Goal: Information Seeking & Learning: Learn about a topic

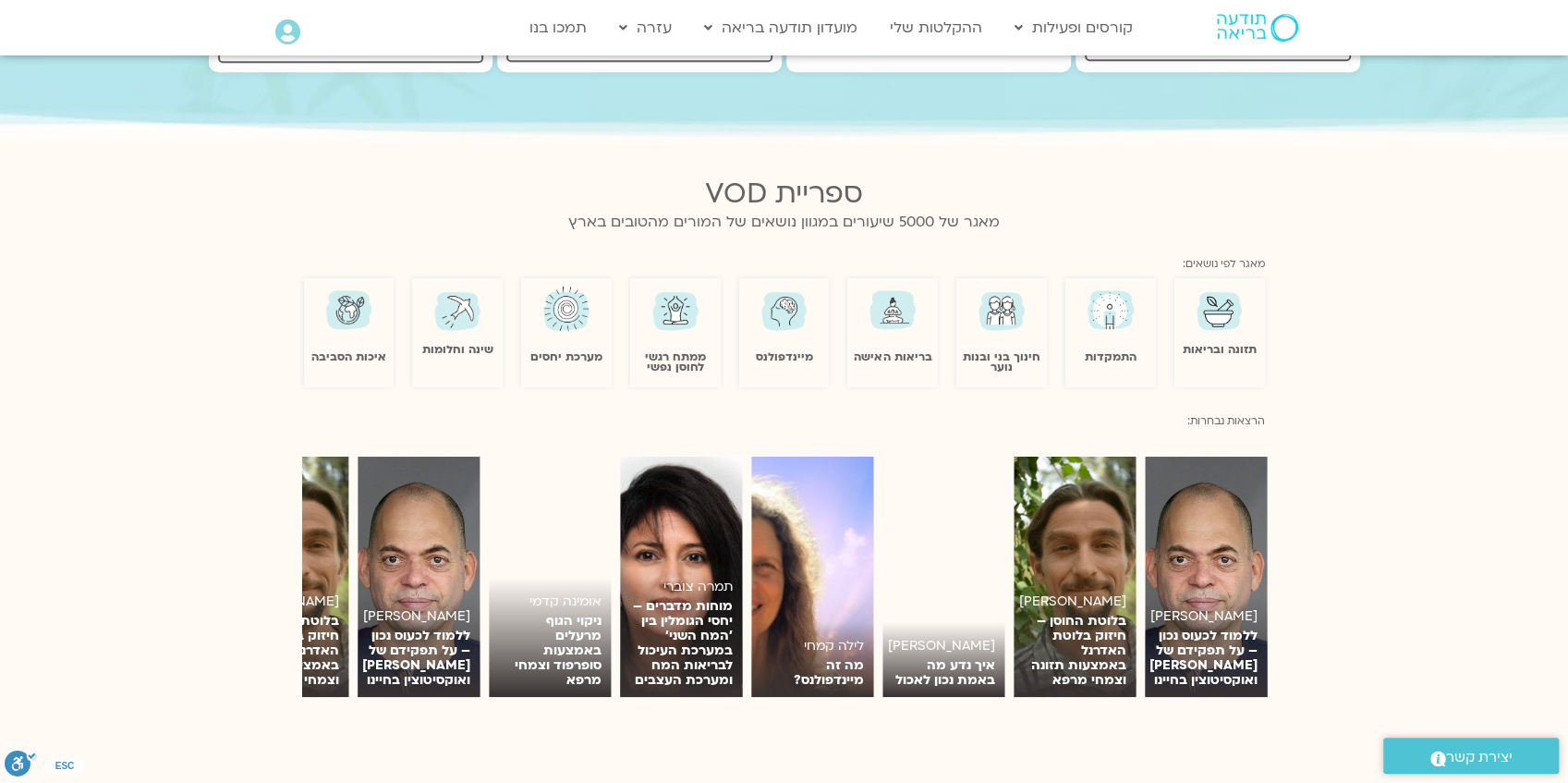
scroll to position [1109, 0]
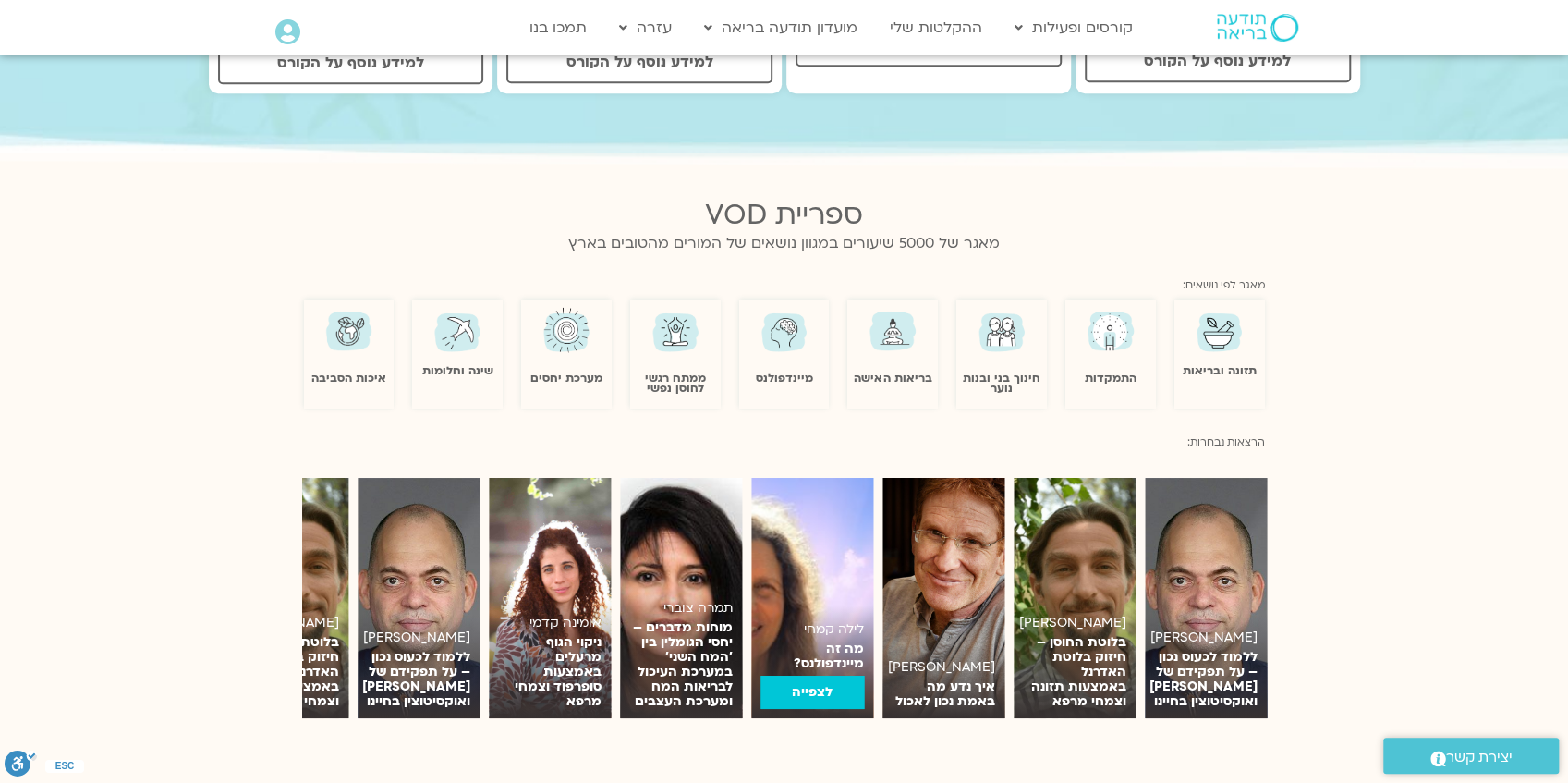
click at [830, 588] on img at bounding box center [812, 598] width 122 height 240
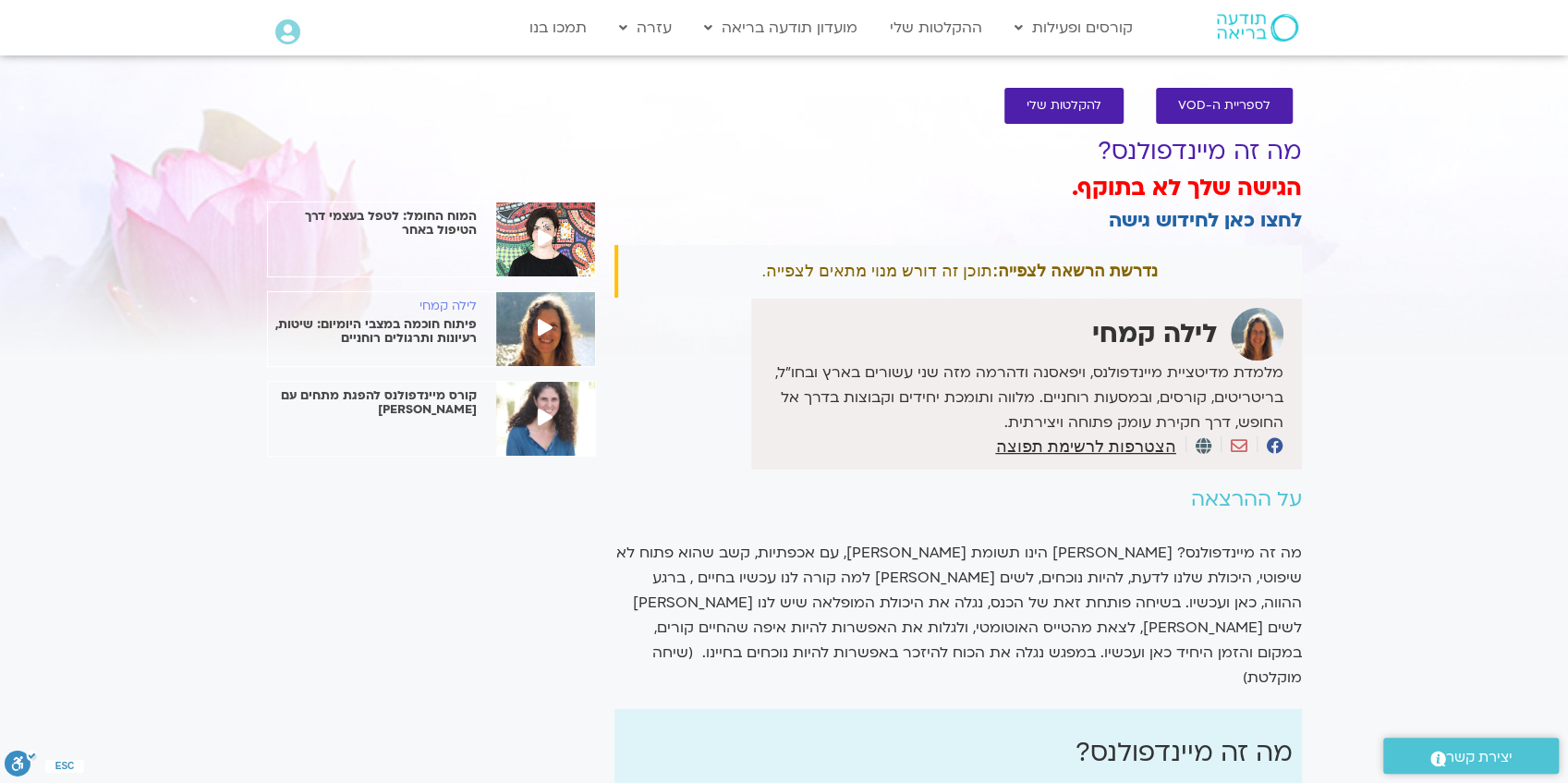
click at [393, 323] on p "פיתוח חוכמה במצבי היומיום: שיטות, רעיונות ותרגולים רוחניים" at bounding box center [372, 331] width 209 height 27
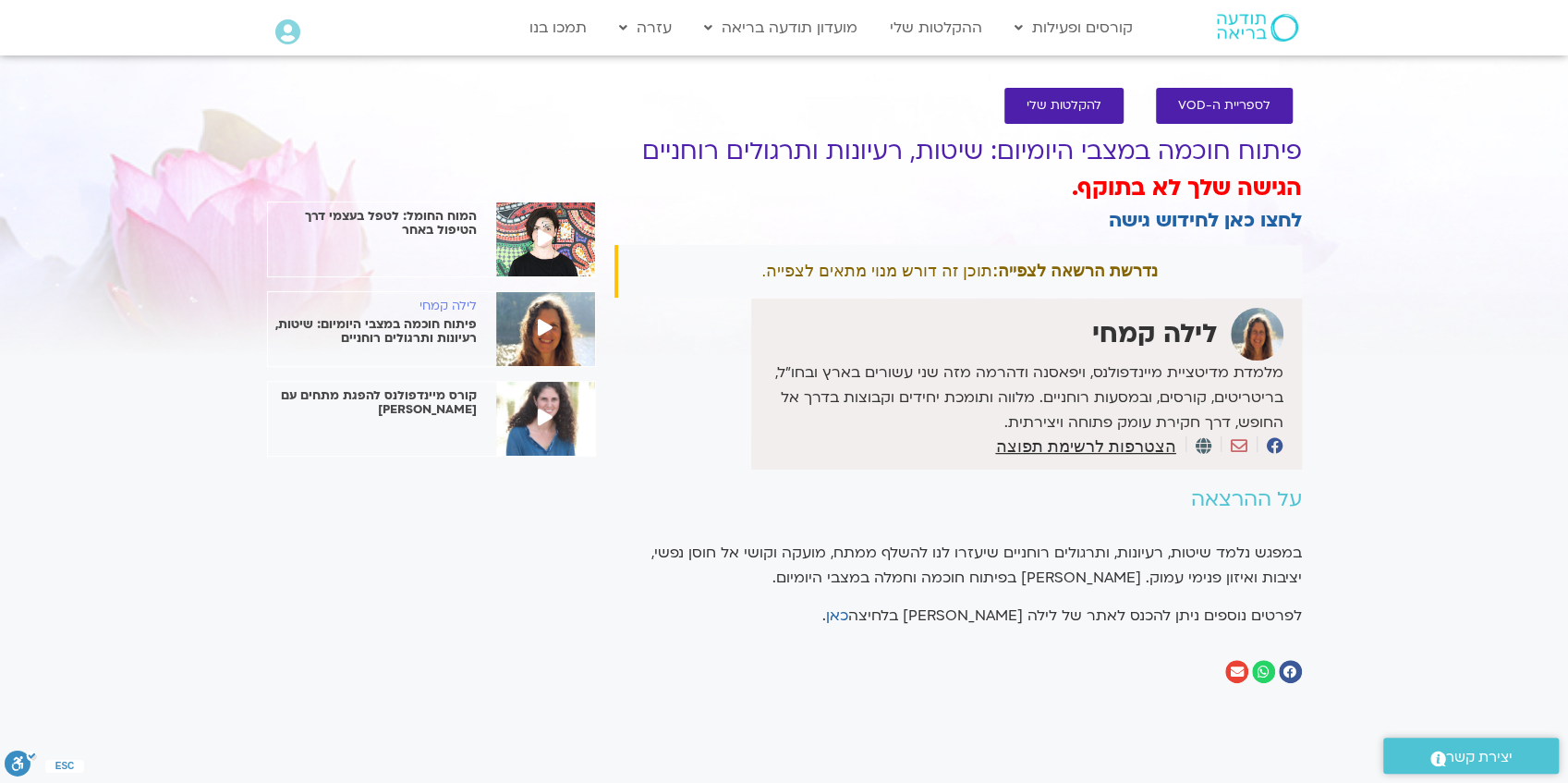
click at [539, 326] on icon at bounding box center [545, 326] width 15 height 17
click at [543, 327] on icon at bounding box center [545, 326] width 15 height 17
click at [1148, 223] on link "לחצו כאן לחידוש גישה" at bounding box center [1206, 220] width 193 height 26
click at [1192, 218] on link "לחצו כאן לחידוש גישה" at bounding box center [1206, 220] width 193 height 26
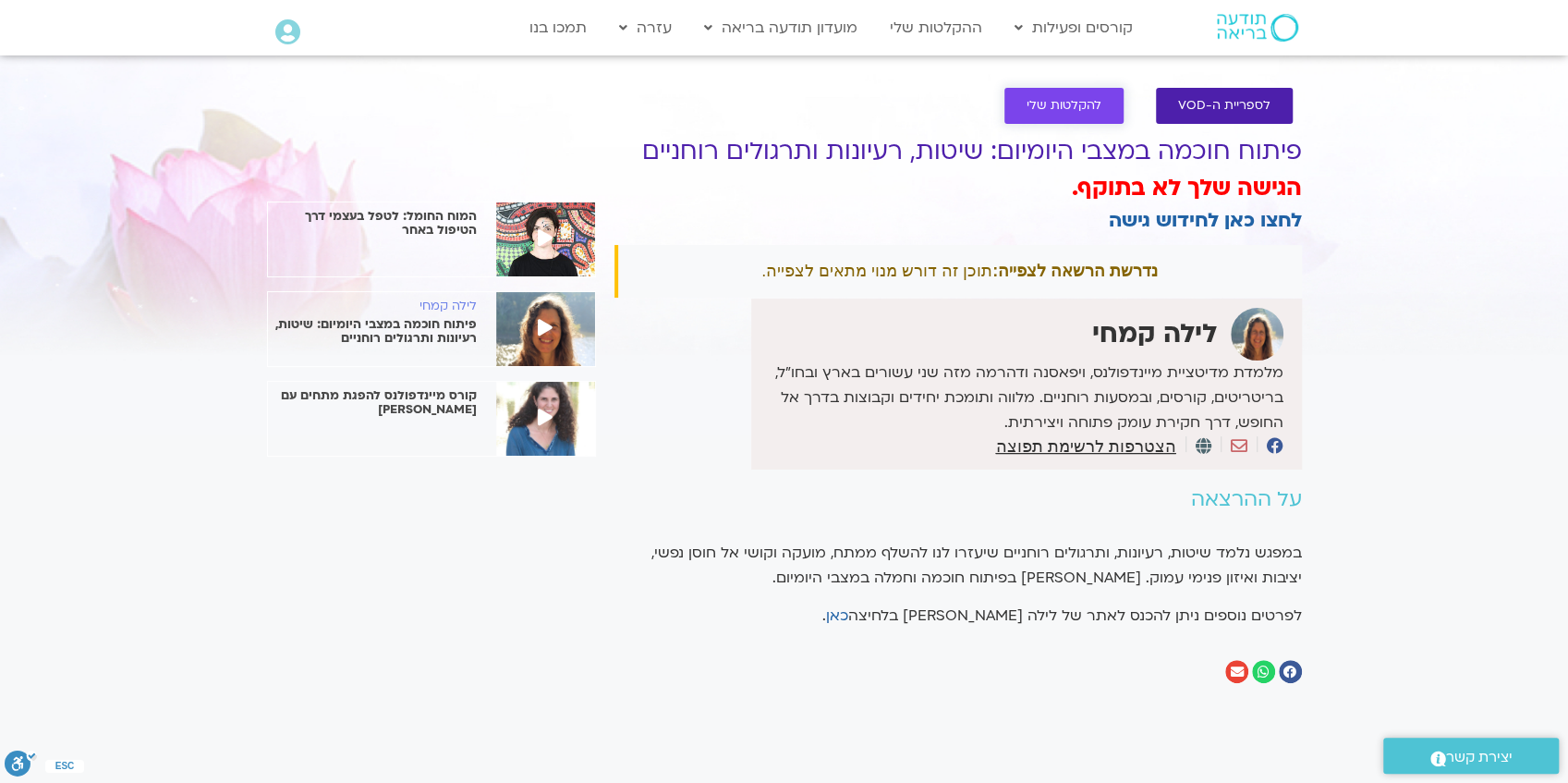
click at [1052, 103] on span "להקלטות שלי" at bounding box center [1064, 106] width 75 height 14
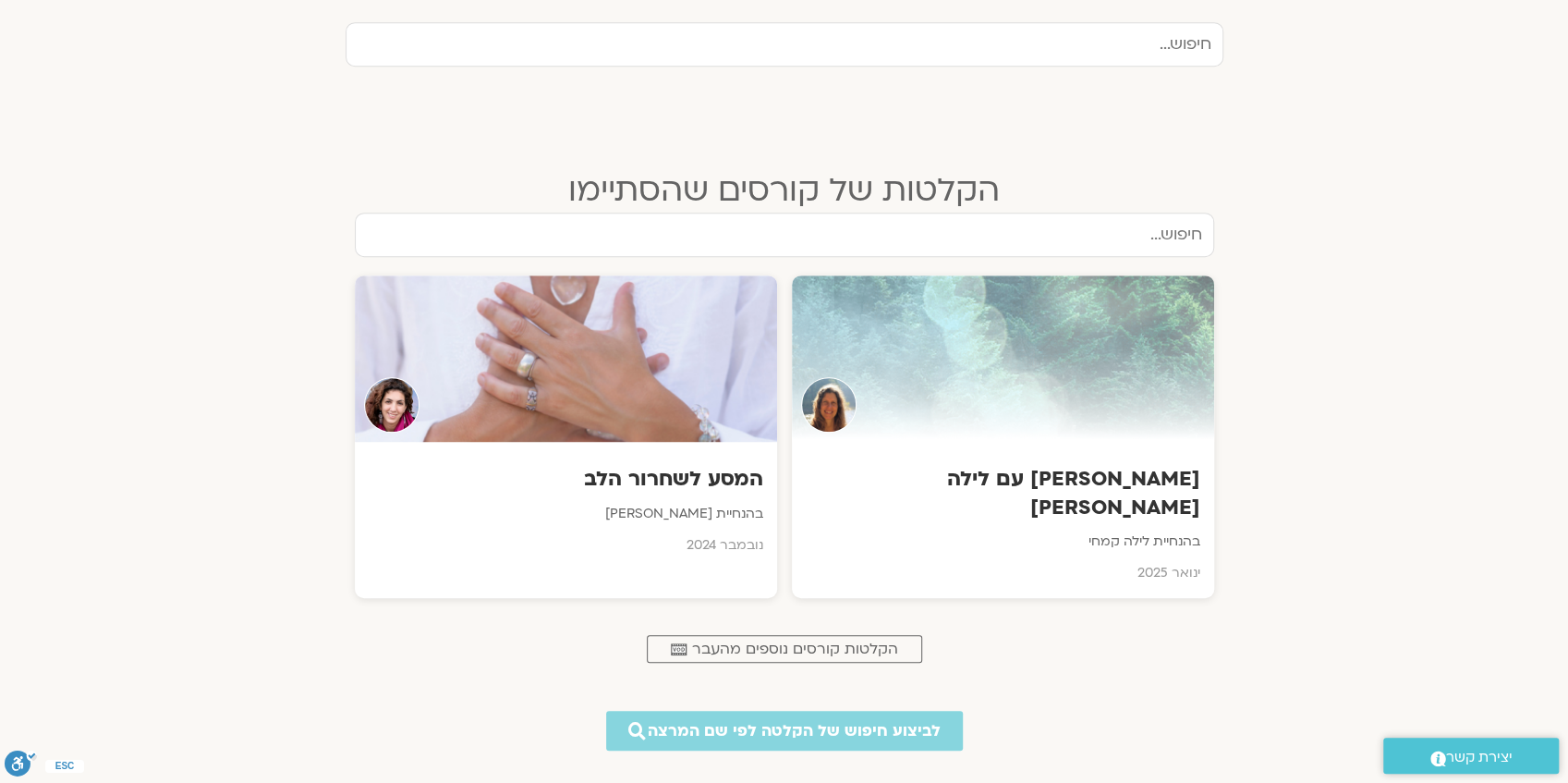
scroll to position [677, 0]
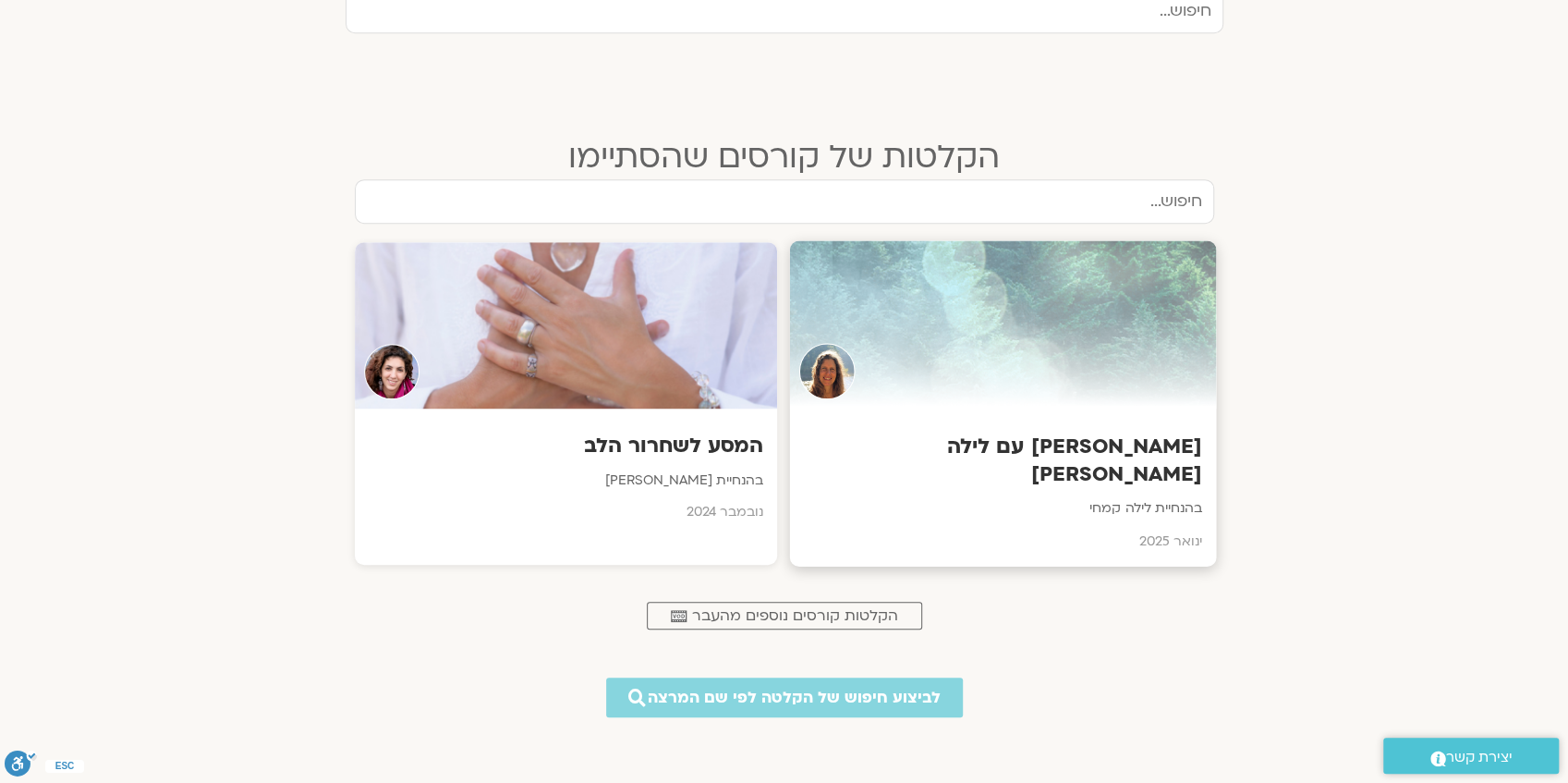
click at [1033, 442] on h3 "[PERSON_NAME] עם לילה קמחי" at bounding box center [1002, 461] width 399 height 57
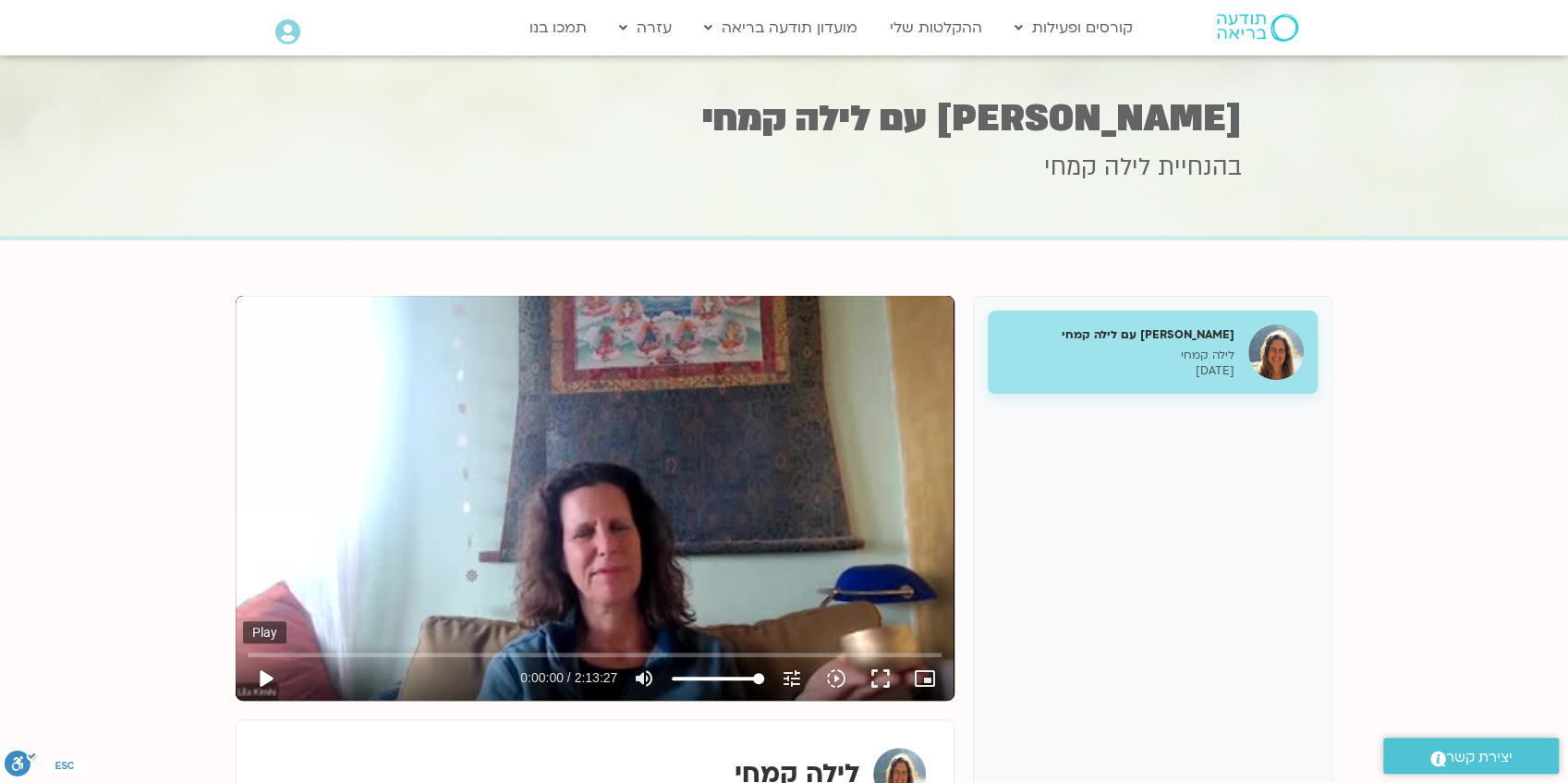
click at [266, 679] on button "play_arrow" at bounding box center [265, 678] width 44 height 44
click at [265, 675] on button "pause" at bounding box center [265, 678] width 44 height 44
type input "81.80568"
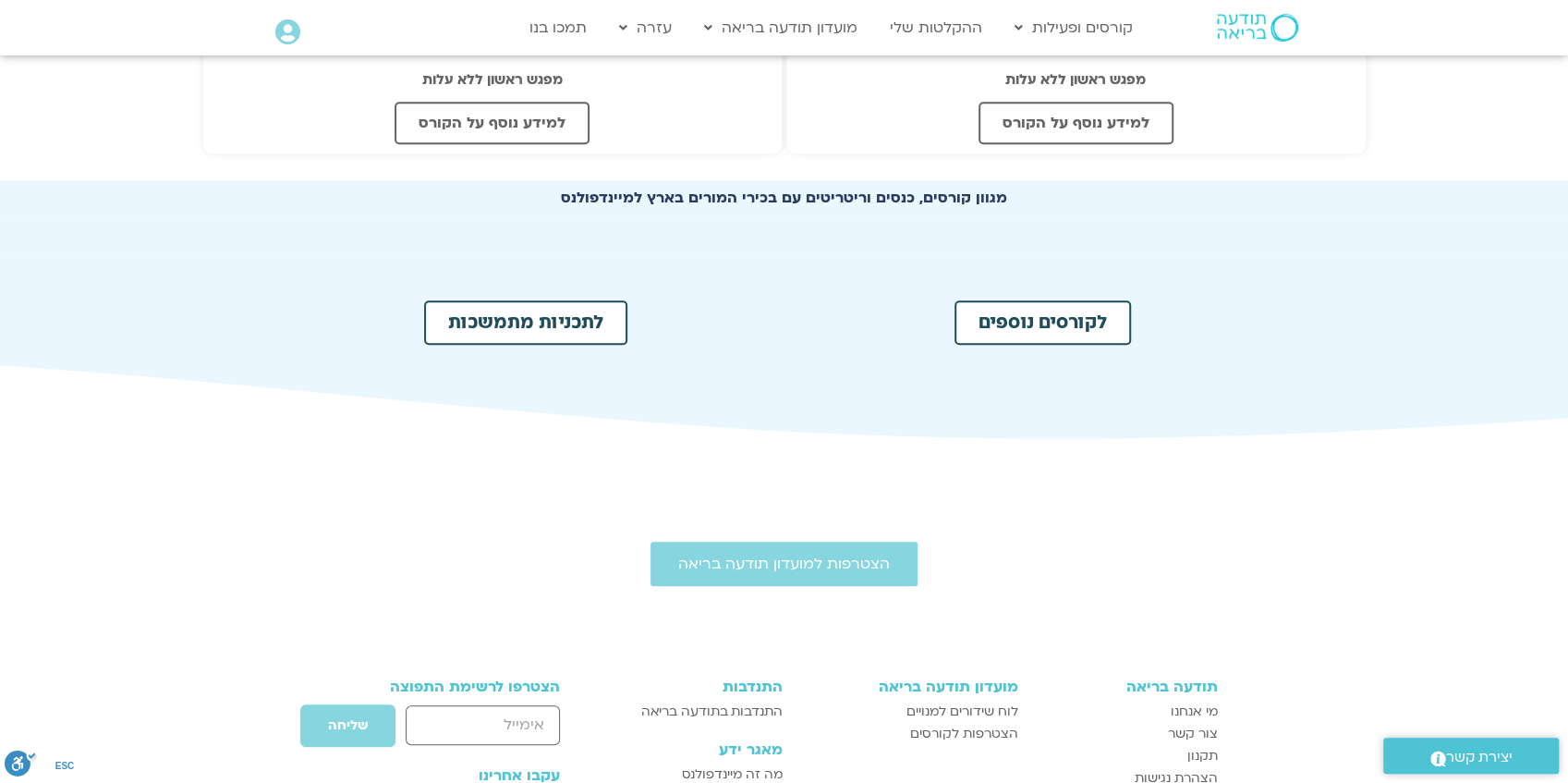
scroll to position [863, 0]
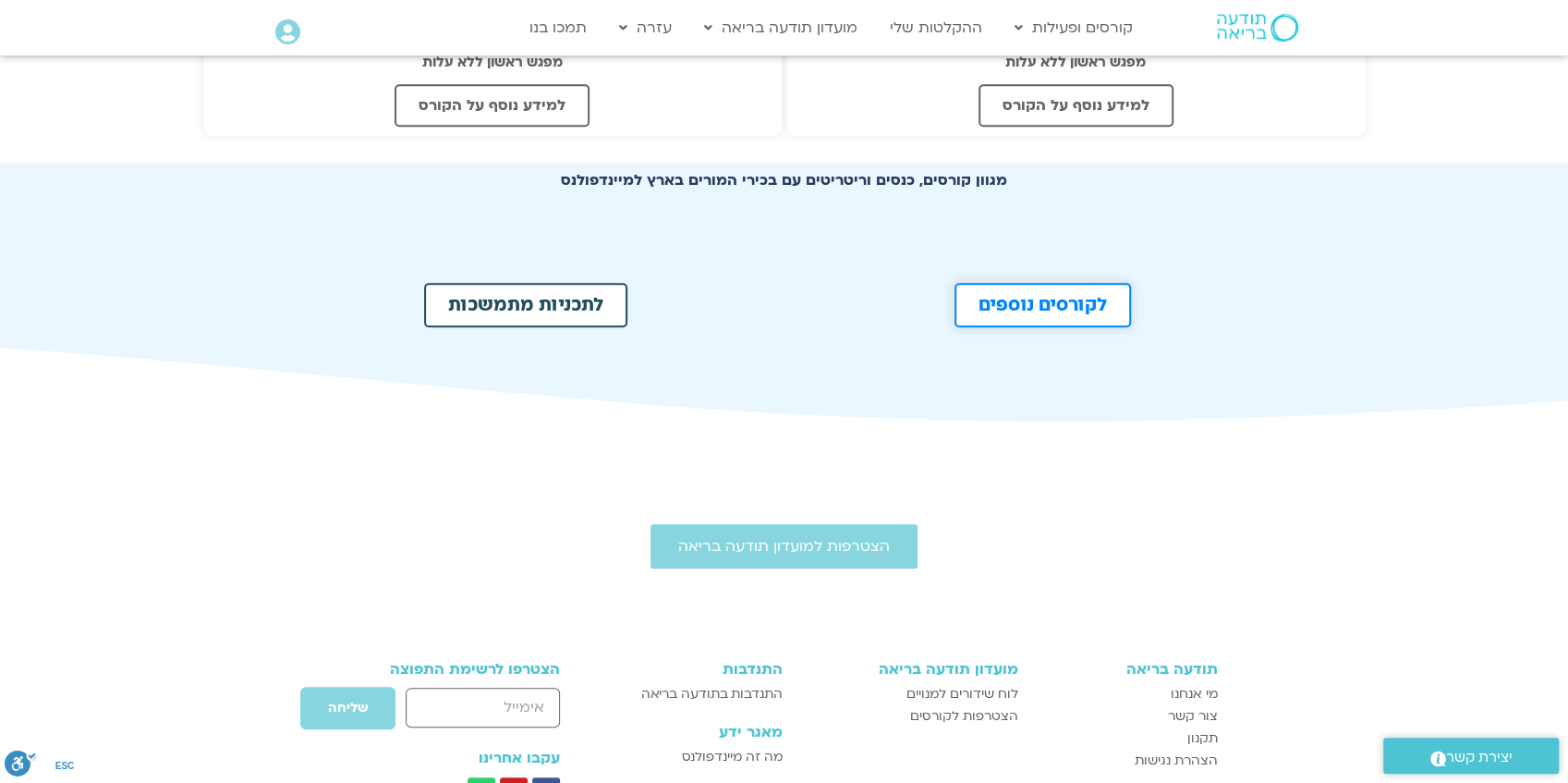
click at [1022, 309] on span "לקורסים נוספים" at bounding box center [1042, 305] width 128 height 19
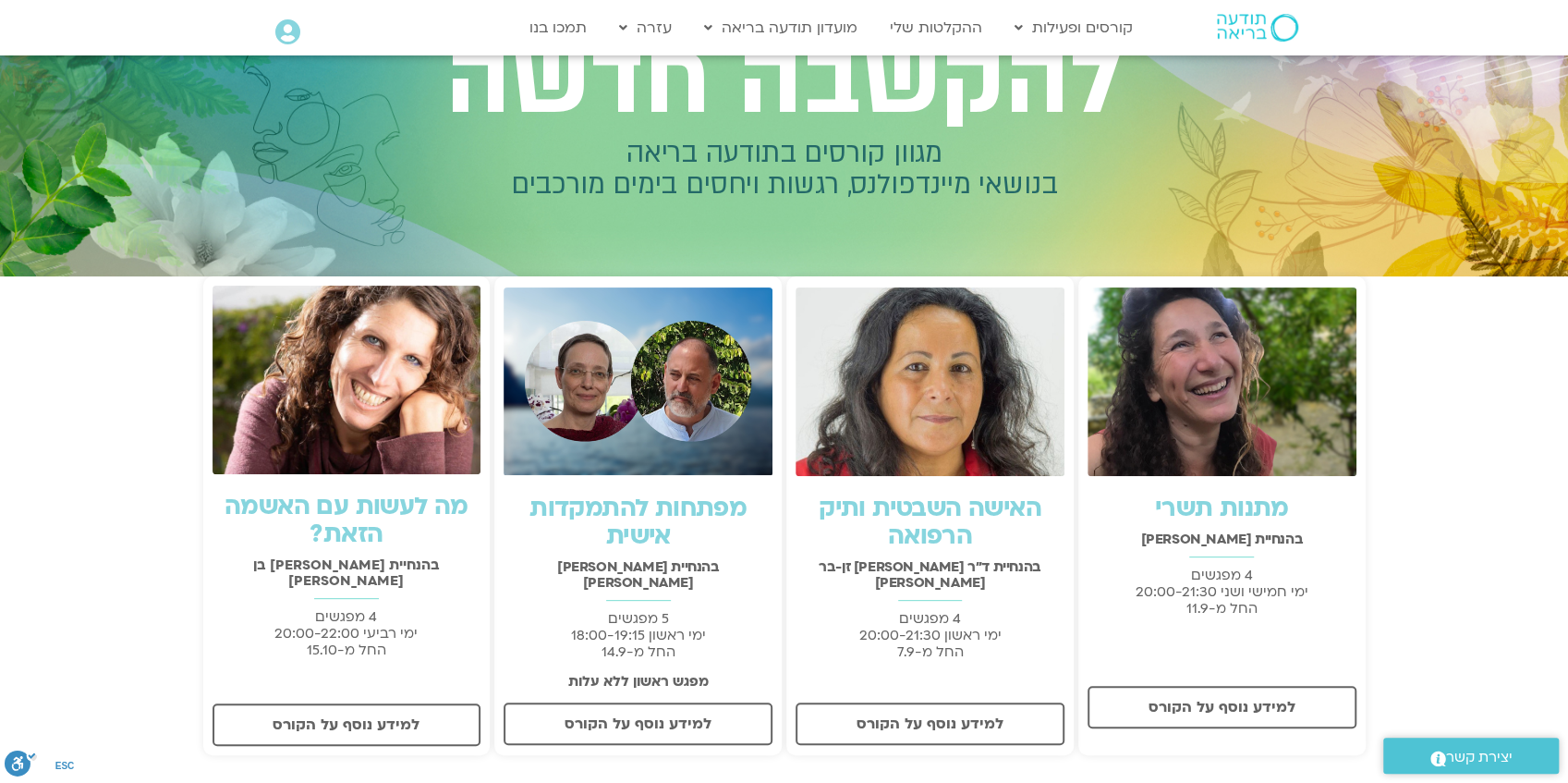
scroll to position [185, 0]
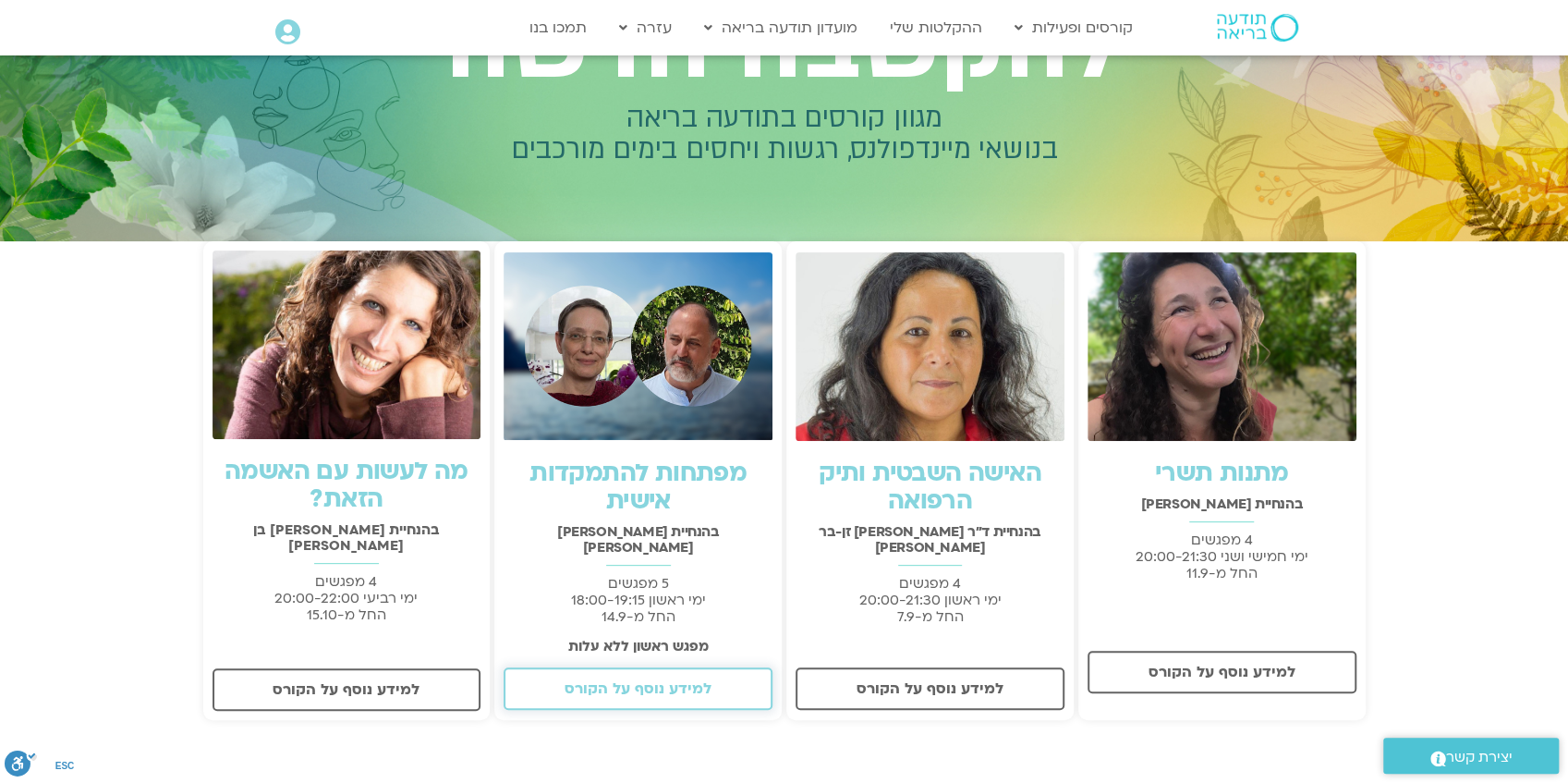
click at [617, 680] on span "למידע נוסף על הקורס" at bounding box center [638, 688] width 147 height 17
click at [308, 681] on span "למידע נוסף על הקורס" at bounding box center [346, 689] width 147 height 17
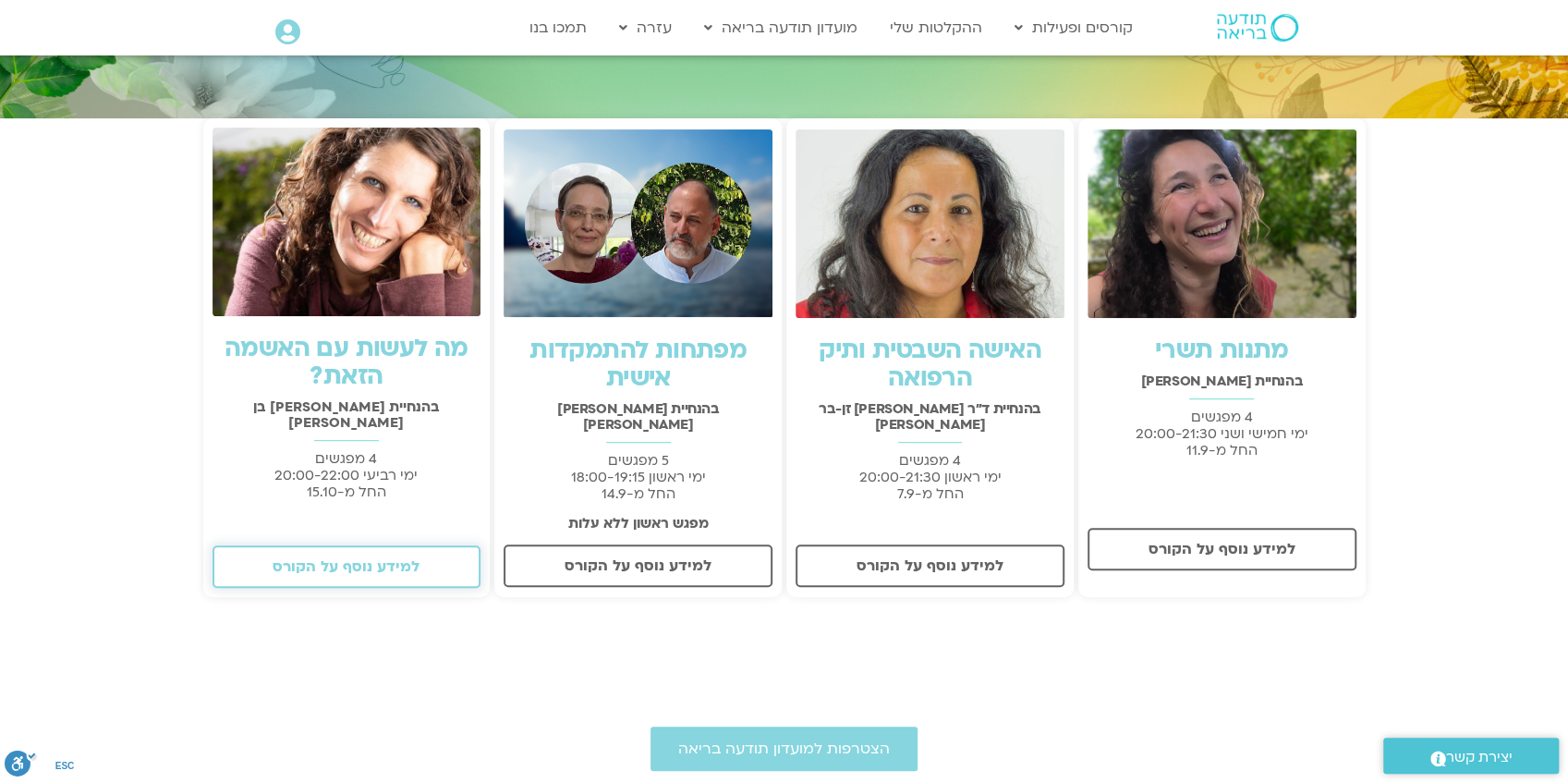
scroll to position [0, 0]
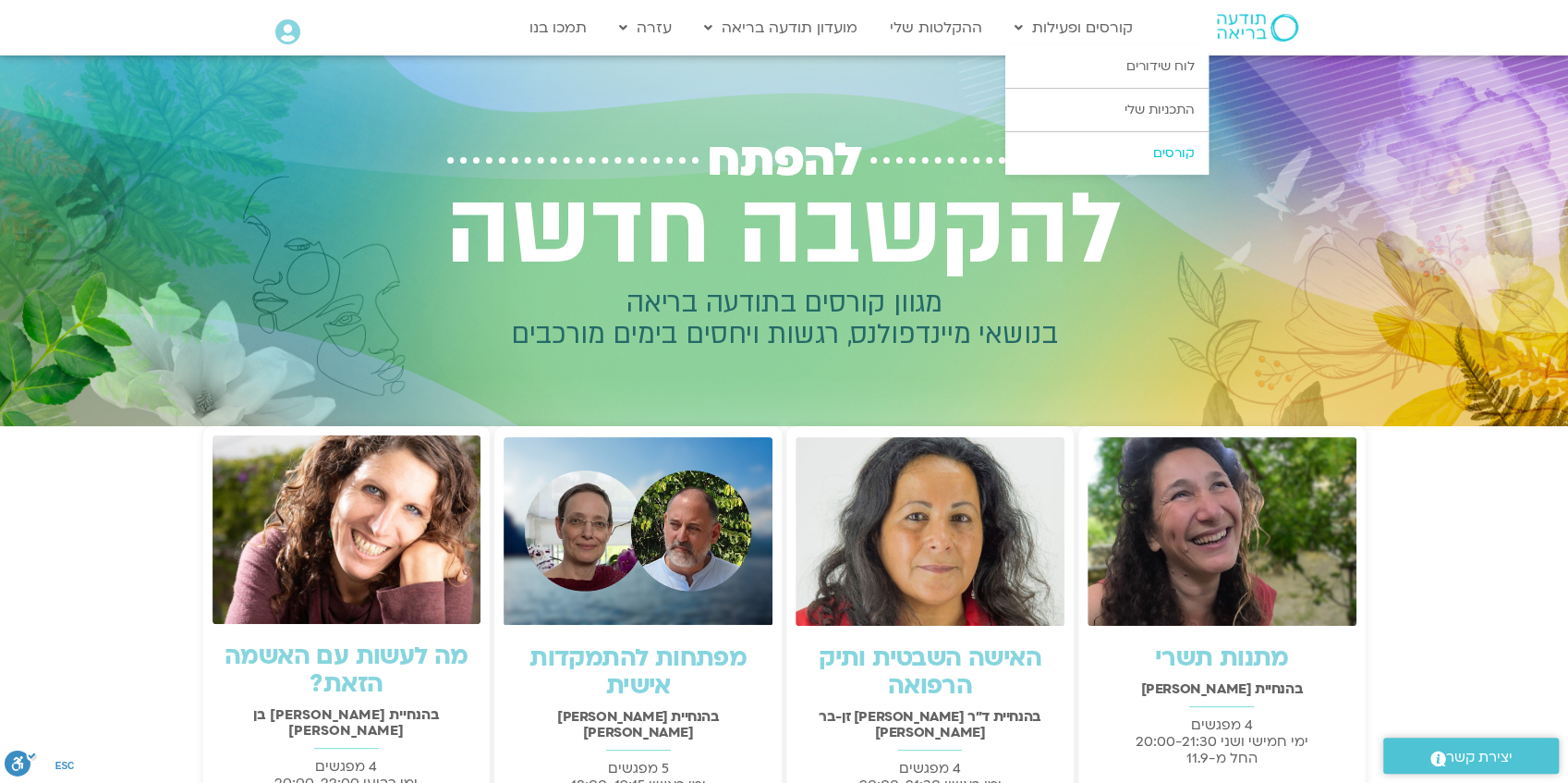
click at [1170, 158] on link "קורסים" at bounding box center [1107, 153] width 203 height 43
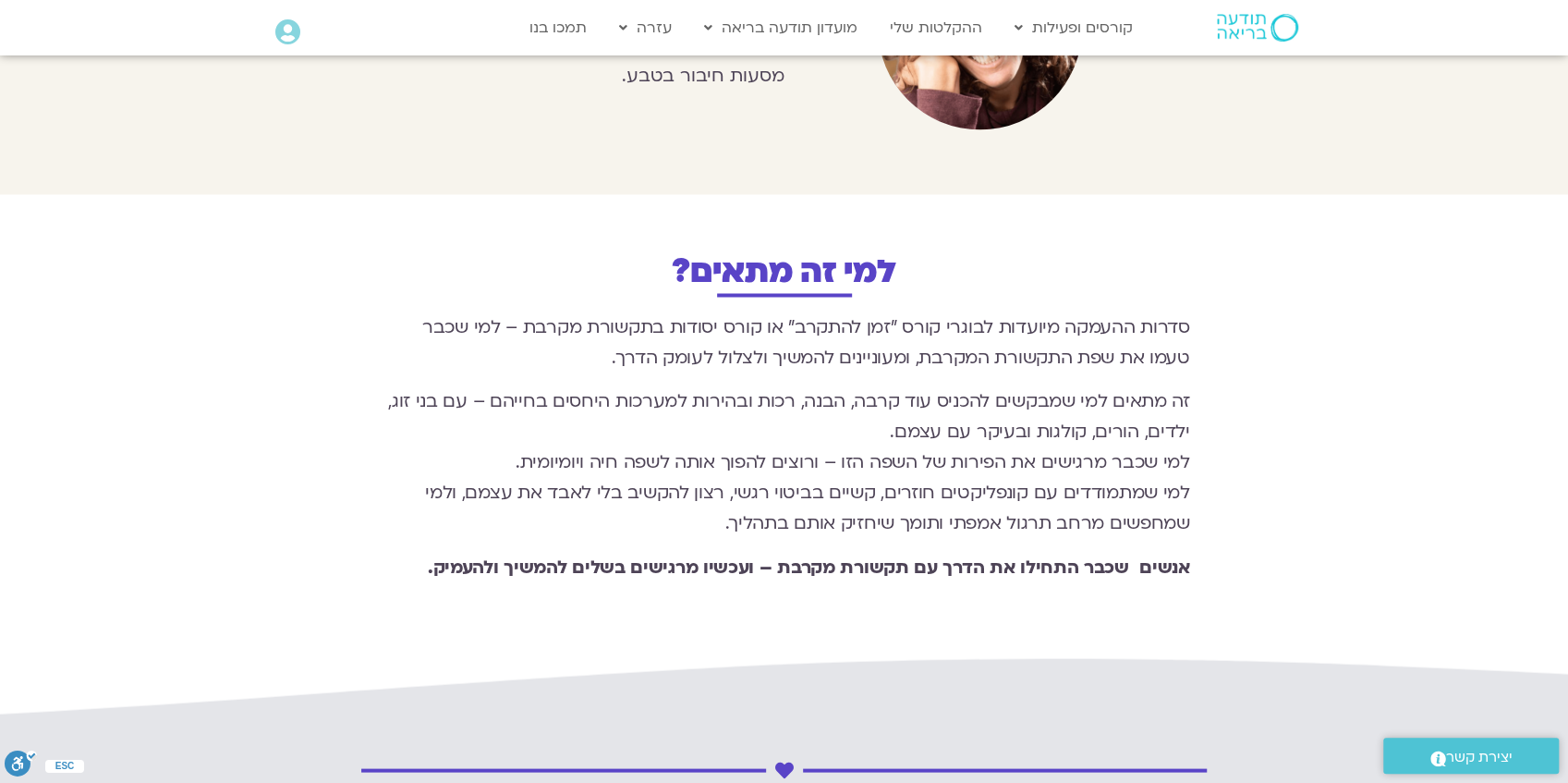
scroll to position [2096, 0]
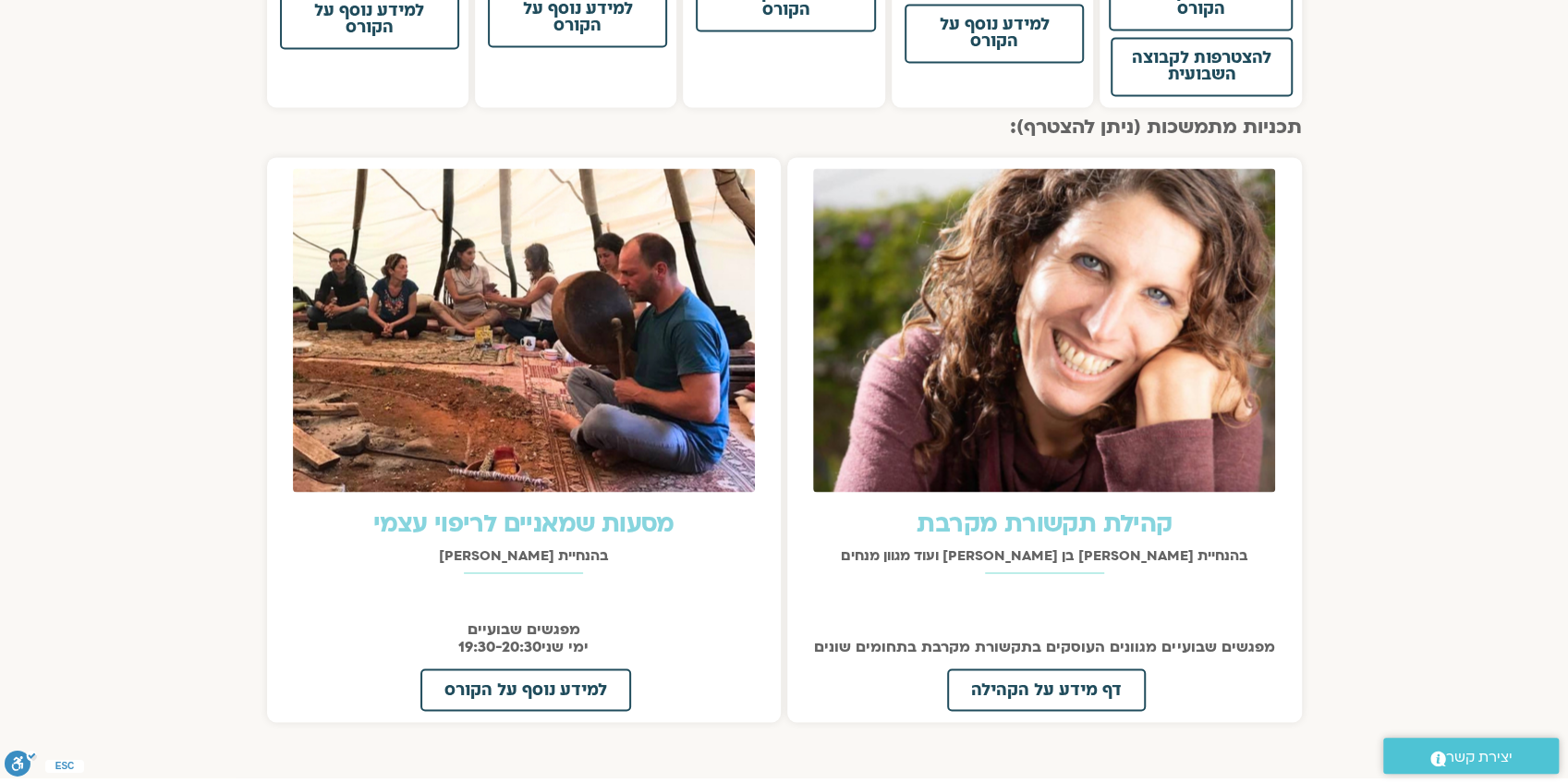
scroll to position [1910, 0]
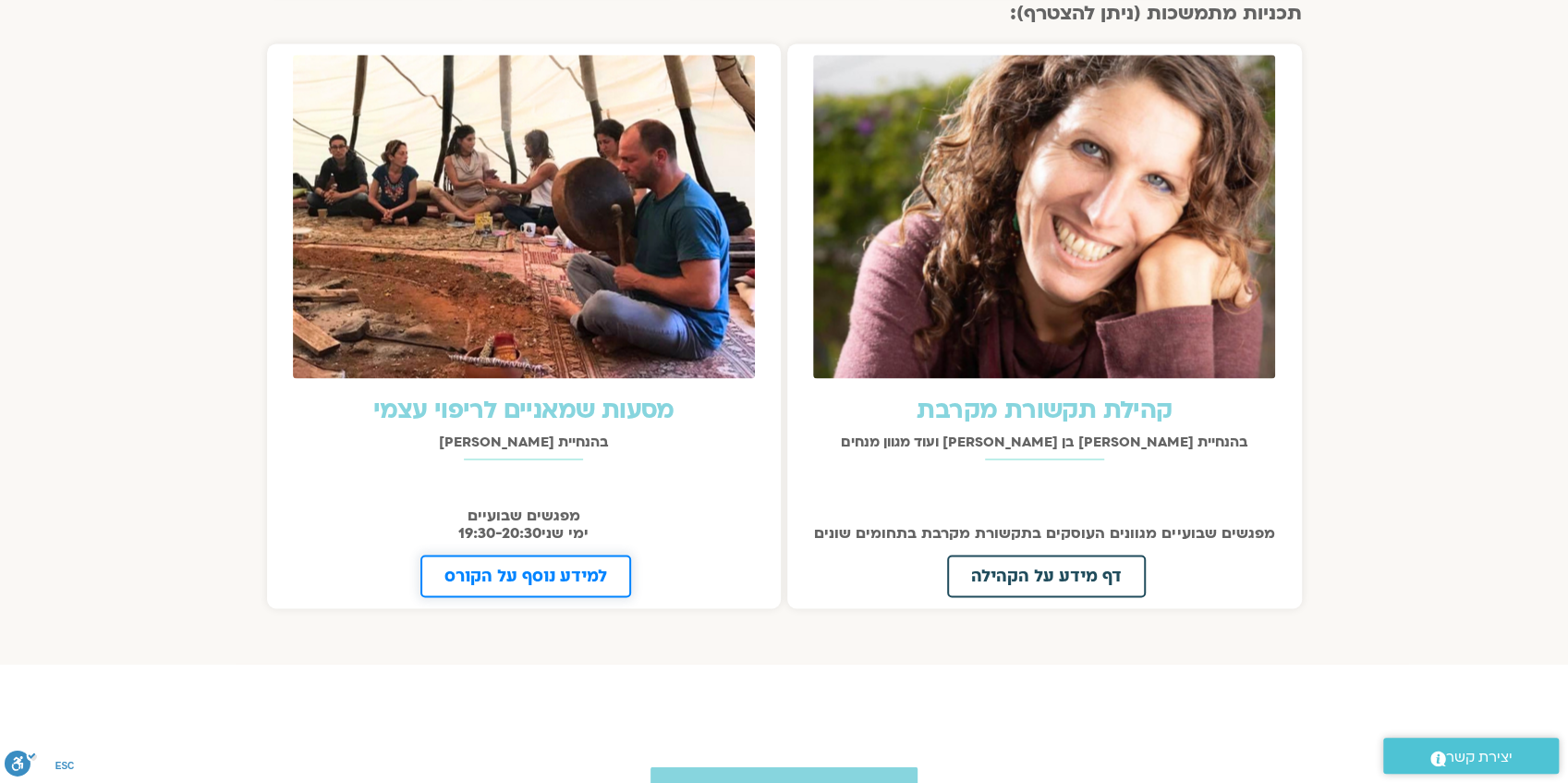
click at [492, 574] on span "למידע נוסף על הקורס" at bounding box center [526, 576] width 162 height 17
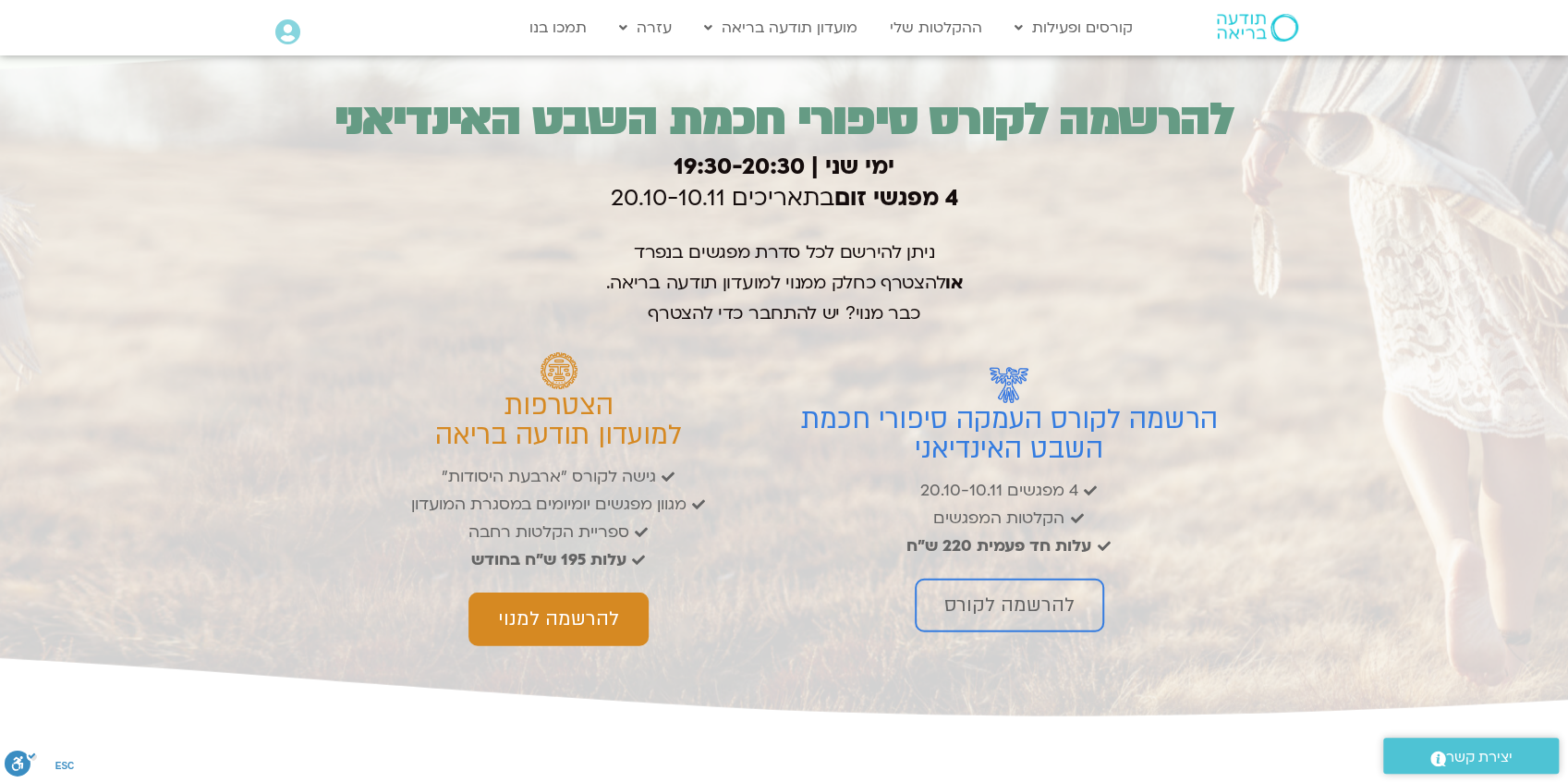
scroll to position [2959, 0]
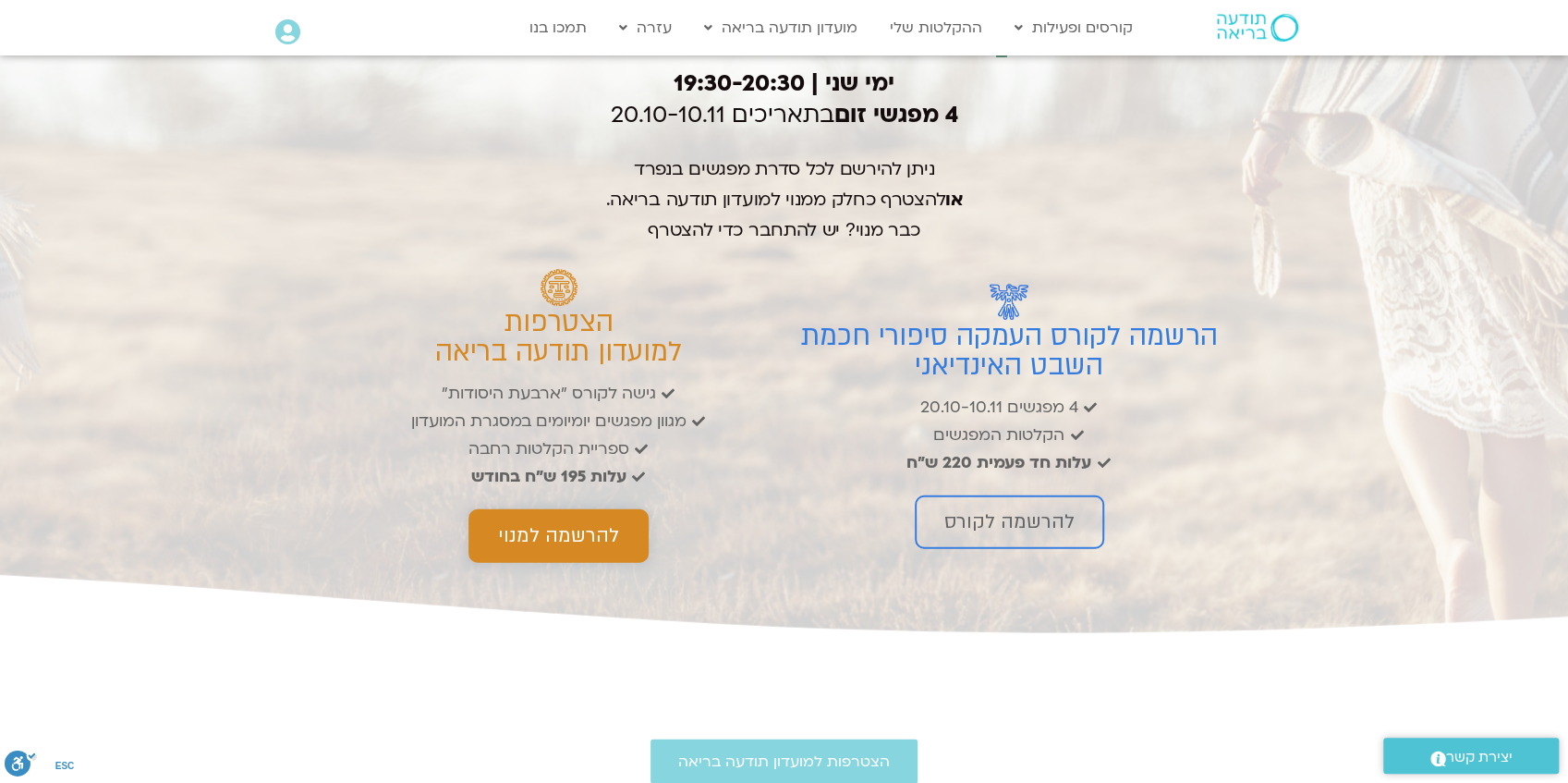
click at [563, 547] on span "להרשמה למנוי" at bounding box center [559, 536] width 121 height 22
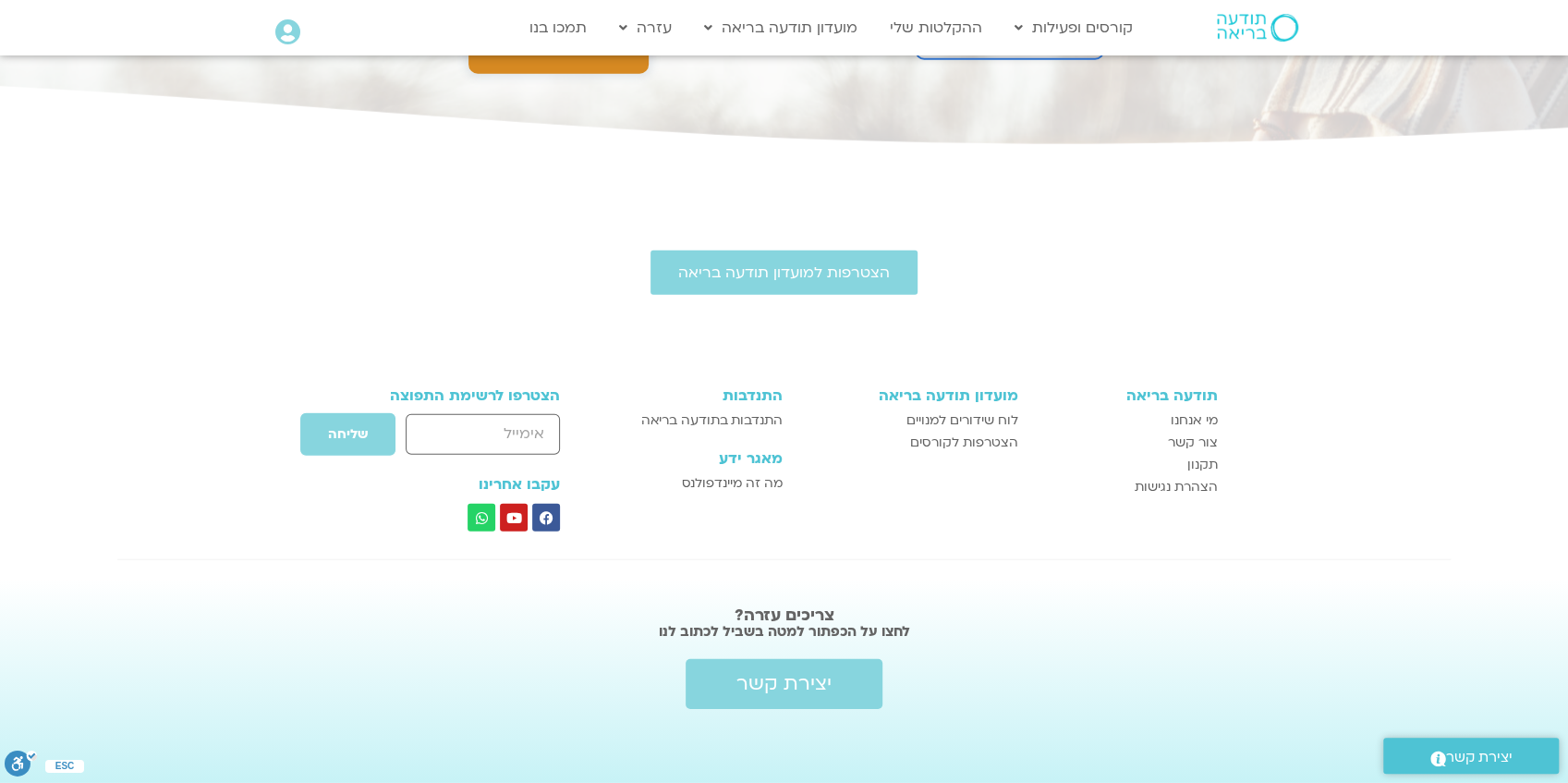
scroll to position [3515, 0]
click at [984, 442] on span "הצטרפות לקורסים" at bounding box center [964, 443] width 108 height 22
click at [732, 483] on span "מה זה מיינדפולנס" at bounding box center [732, 483] width 101 height 22
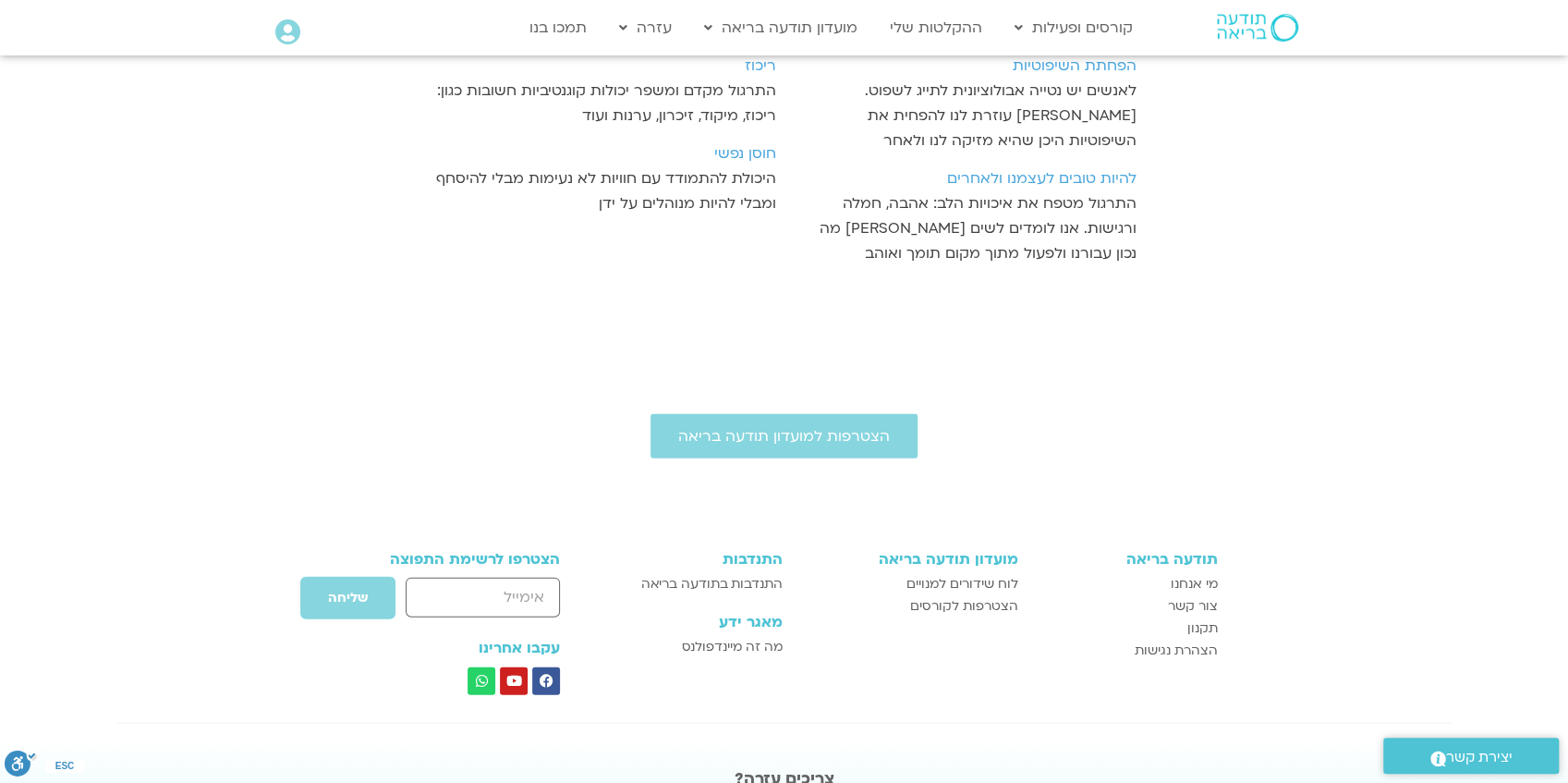
scroll to position [2614, 0]
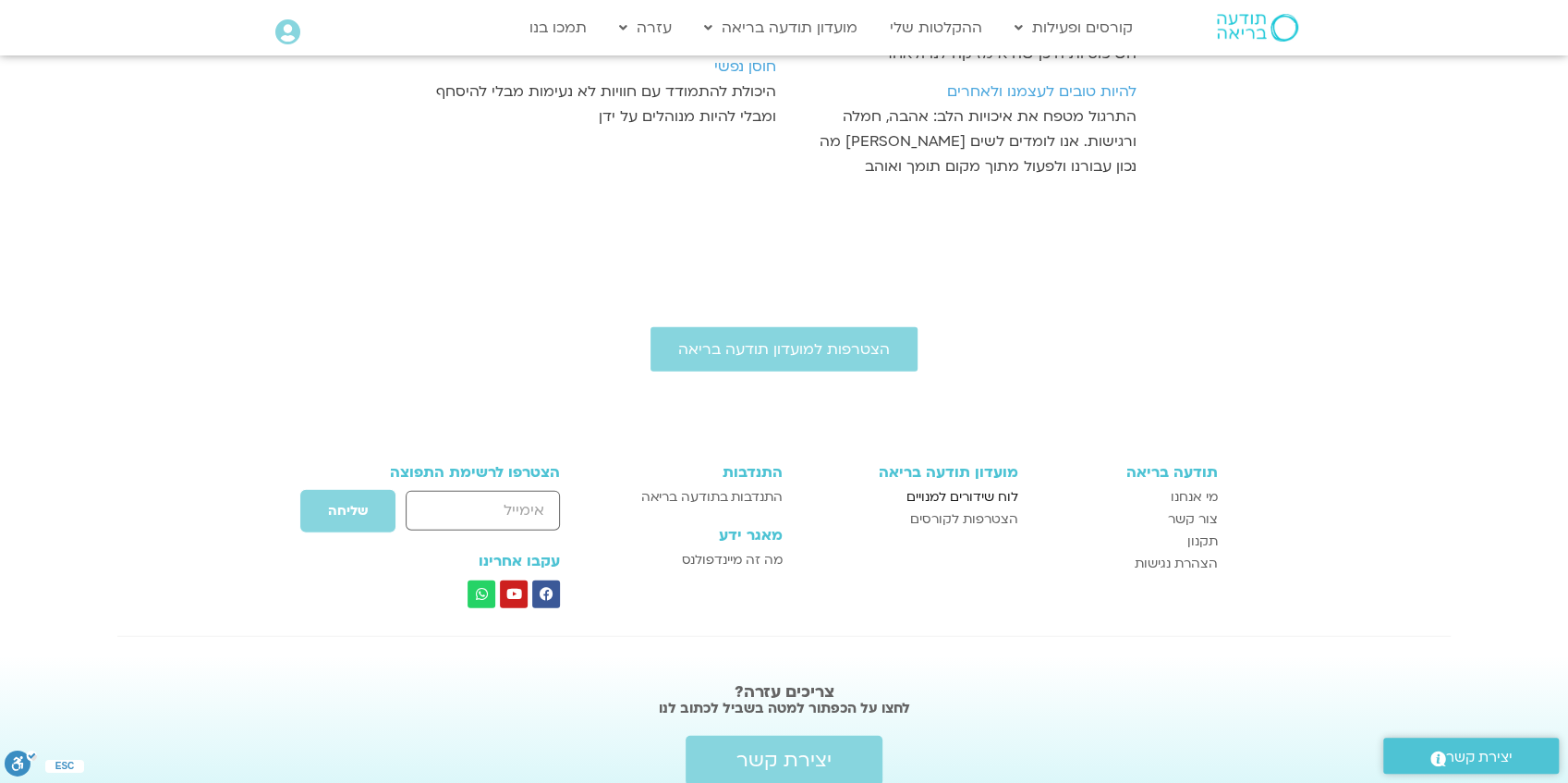
click at [958, 487] on span "לוח שידורים למנויים" at bounding box center [962, 498] width 111 height 22
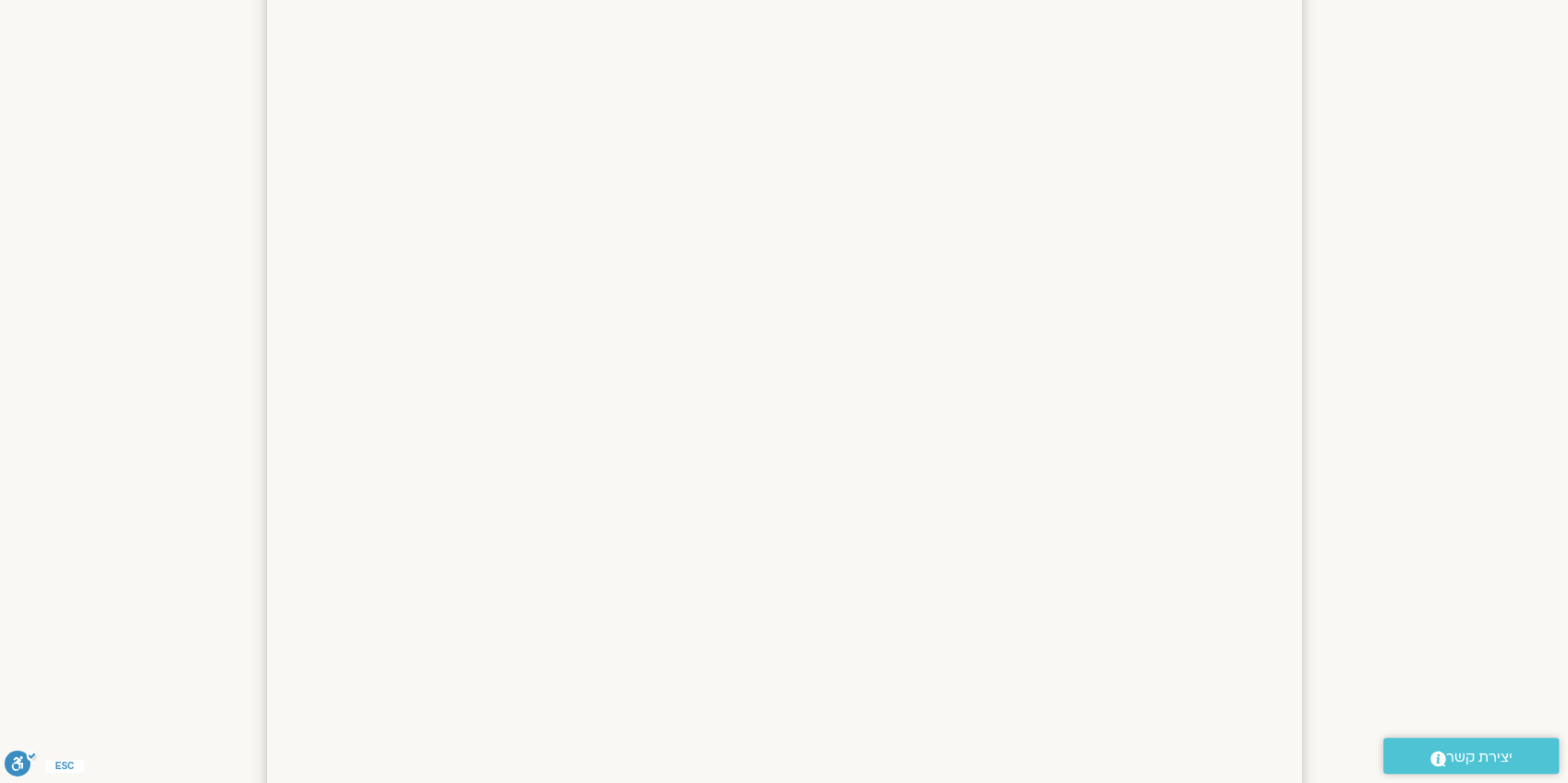
scroll to position [428, 0]
